Goal: Information Seeking & Learning: Learn about a topic

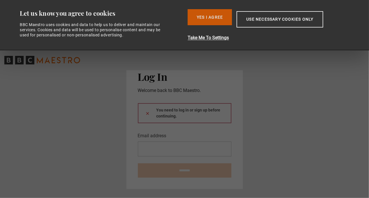
click at [213, 15] on button "Yes I Agree" at bounding box center [210, 17] width 44 height 16
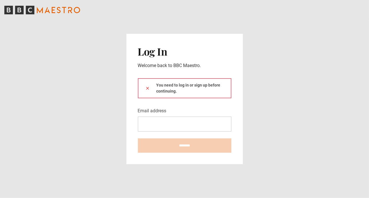
click at [164, 90] on div "You need to log in or sign up before continuing." at bounding box center [185, 88] width 94 height 20
click at [151, 135] on form "You need to log in or sign up before continuing. Email address ********" at bounding box center [185, 115] width 94 height 74
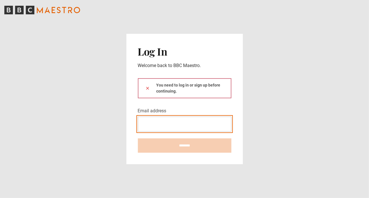
click at [150, 123] on input "Email address" at bounding box center [185, 124] width 94 height 15
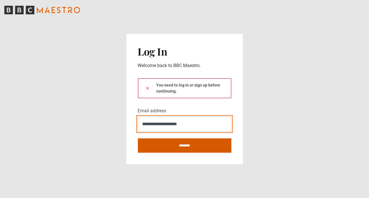
type input "**********"
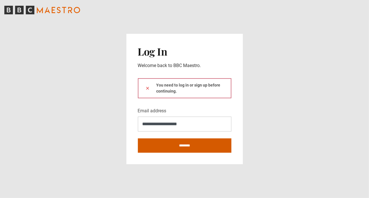
click at [185, 145] on input "********" at bounding box center [185, 145] width 94 height 14
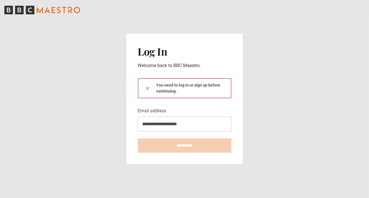
type input "**********"
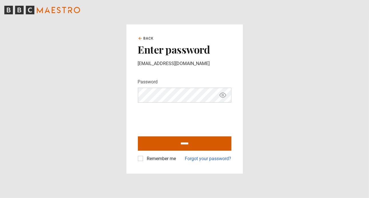
click at [176, 141] on input "******" at bounding box center [185, 143] width 94 height 14
type input "**********"
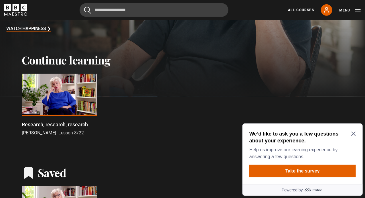
scroll to position [130, 0]
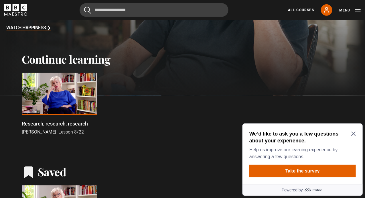
click at [58, 89] on div at bounding box center [59, 94] width 75 height 42
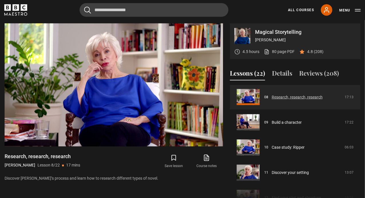
scroll to position [201, 0]
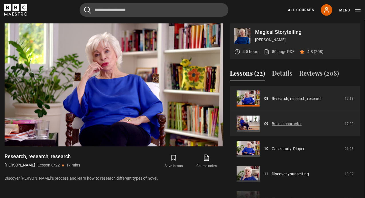
click at [282, 122] on link "Build a character" at bounding box center [287, 124] width 30 height 6
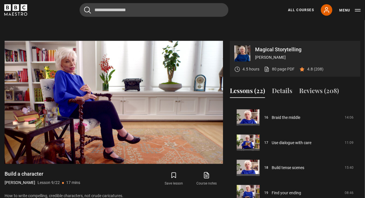
scroll to position [401, 0]
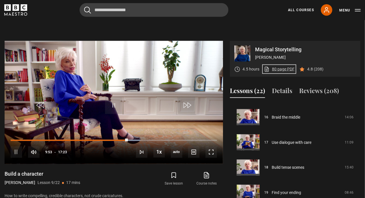
click at [280, 68] on link "80 page PDF (opens in new tab)" at bounding box center [279, 69] width 31 height 6
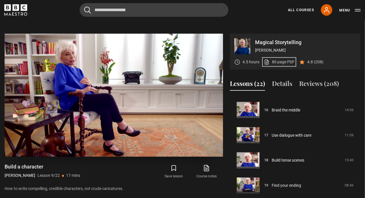
scroll to position [269, 0]
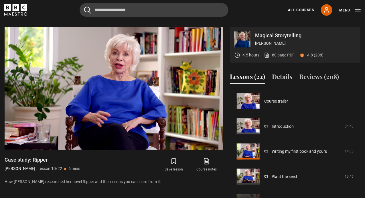
scroll to position [259, 0]
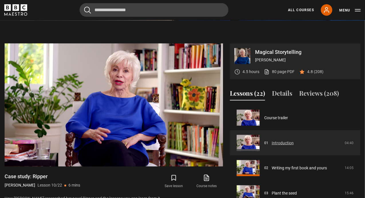
click at [281, 140] on link "Introduction" at bounding box center [283, 143] width 22 height 6
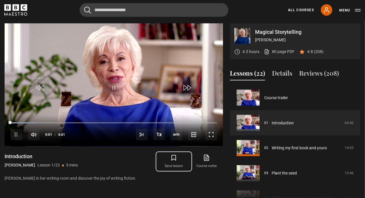
click at [175, 155] on icon "submit" at bounding box center [173, 157] width 7 height 7
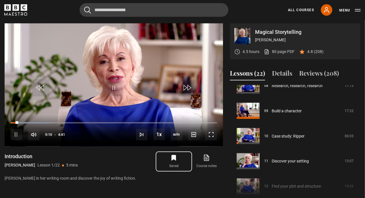
scroll to position [214, 0]
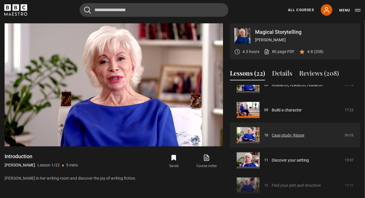
click at [282, 135] on link "Case study: Ripper" at bounding box center [288, 135] width 33 height 6
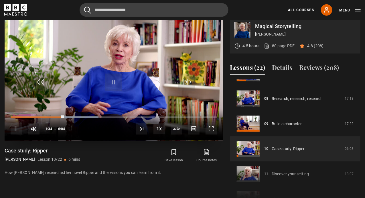
scroll to position [285, 0]
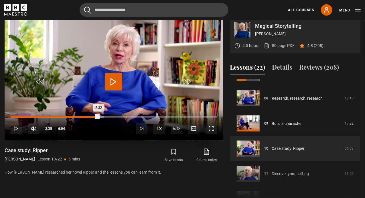
drag, startPoint x: 115, startPoint y: 116, endPoint x: 97, endPoint y: 115, distance: 17.8
click at [97, 116] on div "2:32" at bounding box center [55, 117] width 88 height 2
drag, startPoint x: 97, startPoint y: 115, endPoint x: 87, endPoint y: 115, distance: 10.0
click at [87, 115] on div "10s Skip Back 10 seconds Play 10s Skip Forward 10 seconds Loaded : 45.33% 2:25 …" at bounding box center [114, 125] width 218 height 32
drag, startPoint x: 88, startPoint y: 117, endPoint x: 79, endPoint y: 118, distance: 9.0
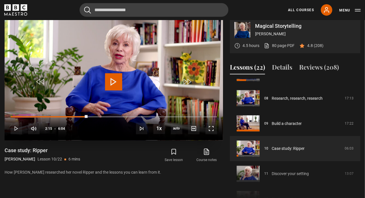
click at [79, 118] on div "10s Skip Back 10 seconds Play 10s Skip Forward 10 seconds Loaded : 37.09% 2:13 …" at bounding box center [114, 125] width 218 height 32
drag, startPoint x: 83, startPoint y: 115, endPoint x: 109, endPoint y: 115, distance: 25.8
click at [109, 115] on div "10s Skip Back 10 seconds Play 10s Skip Forward 10 seconds Loaded : 60.44% 2:09 …" at bounding box center [114, 125] width 218 height 32
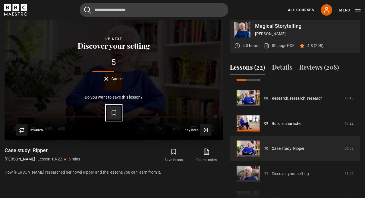
click at [116, 114] on icon "Video Player" at bounding box center [114, 112] width 4 height 5
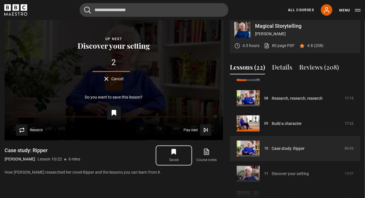
click at [174, 152] on icon "submit" at bounding box center [174, 151] width 4 height 5
